Goal: Transaction & Acquisition: Purchase product/service

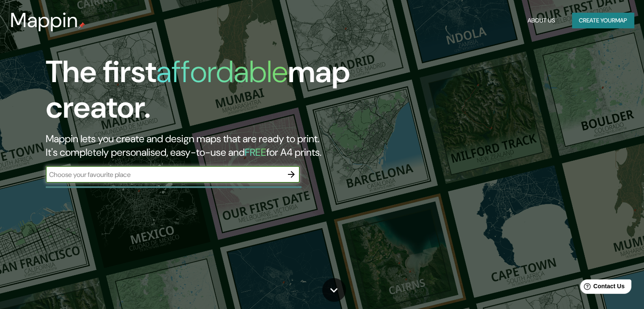
click at [200, 179] on input "text" at bounding box center [164, 175] width 237 height 10
click at [290, 171] on icon "button" at bounding box center [291, 174] width 10 height 10
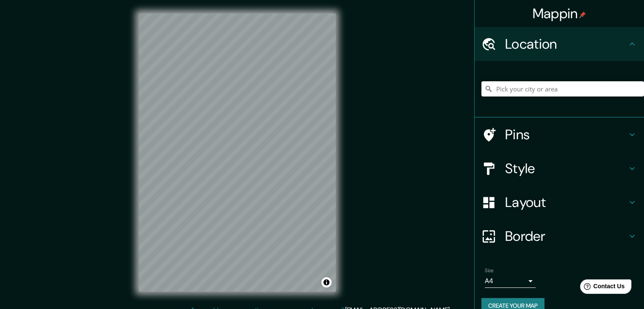
click at [516, 92] on input "Pick your city or area" at bounding box center [562, 88] width 163 height 15
type input "[GEOGRAPHIC_DATA], [GEOGRAPHIC_DATA]"
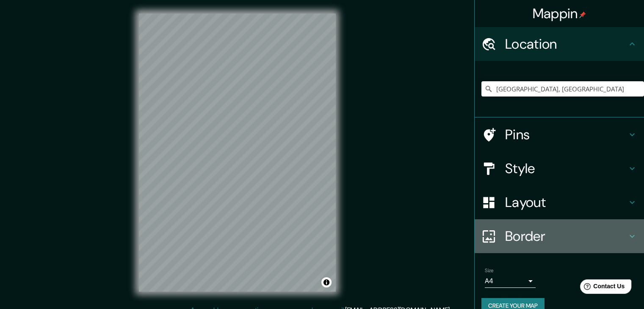
click at [529, 236] on h4 "Border" at bounding box center [566, 236] width 122 height 17
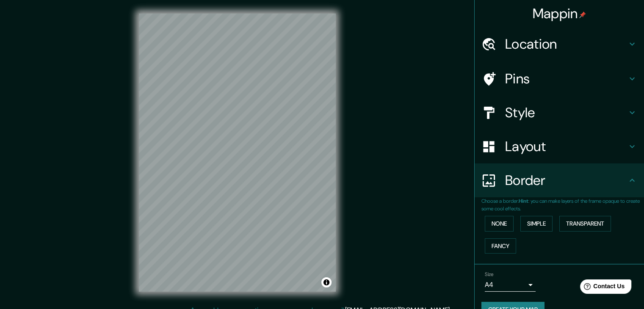
click at [540, 180] on h4 "Border" at bounding box center [566, 180] width 122 height 17
click at [543, 147] on h4 "Layout" at bounding box center [566, 146] width 122 height 17
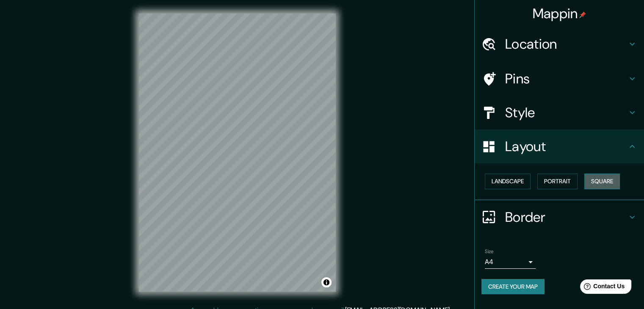
click at [594, 182] on button "Square" at bounding box center [602, 182] width 36 height 16
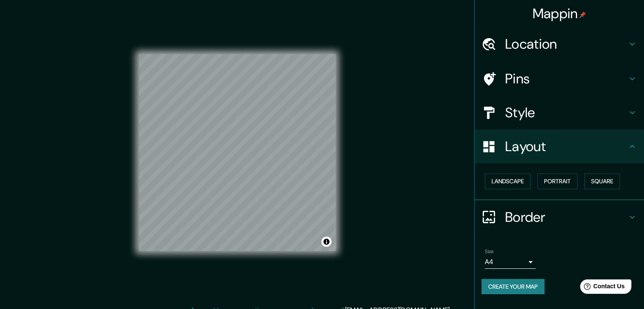
click at [546, 85] on h4 "Pins" at bounding box center [566, 78] width 122 height 17
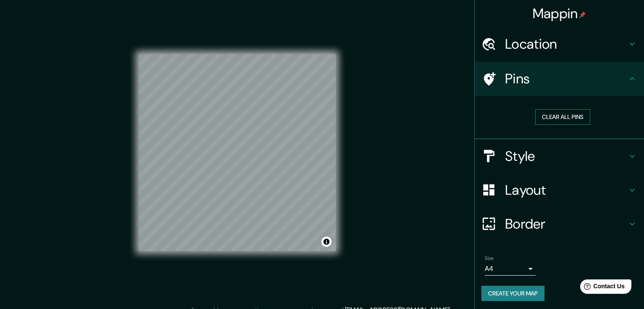
click at [553, 115] on button "Clear all pins" at bounding box center [562, 117] width 55 height 16
click at [557, 117] on button "Clear all pins" at bounding box center [562, 117] width 55 height 16
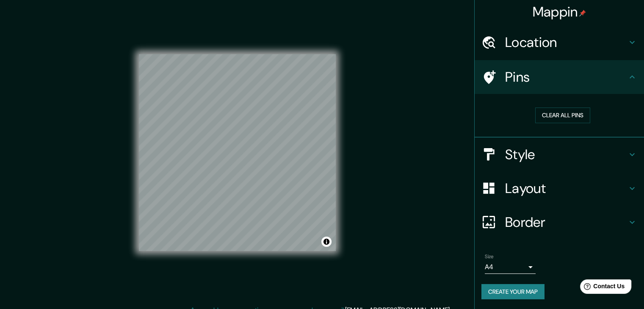
click at [517, 292] on button "Create your map" at bounding box center [512, 292] width 63 height 16
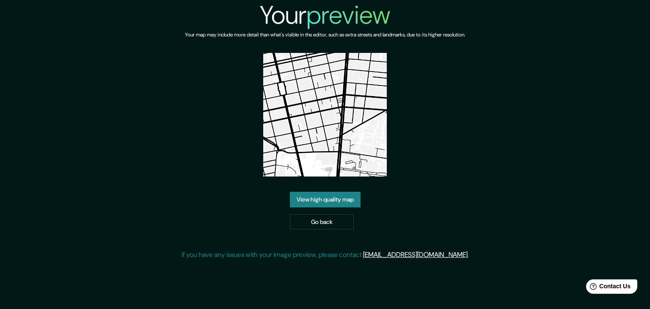
click at [350, 200] on link "View high quality map" at bounding box center [325, 200] width 71 height 16
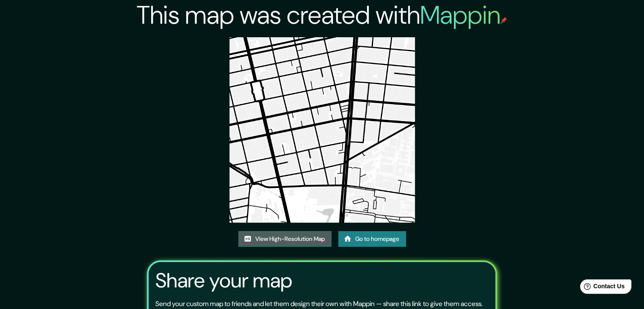
click at [306, 234] on link "View High-Resolution Map" at bounding box center [284, 239] width 93 height 16
